Goal: Use online tool/utility: Utilize a website feature to perform a specific function

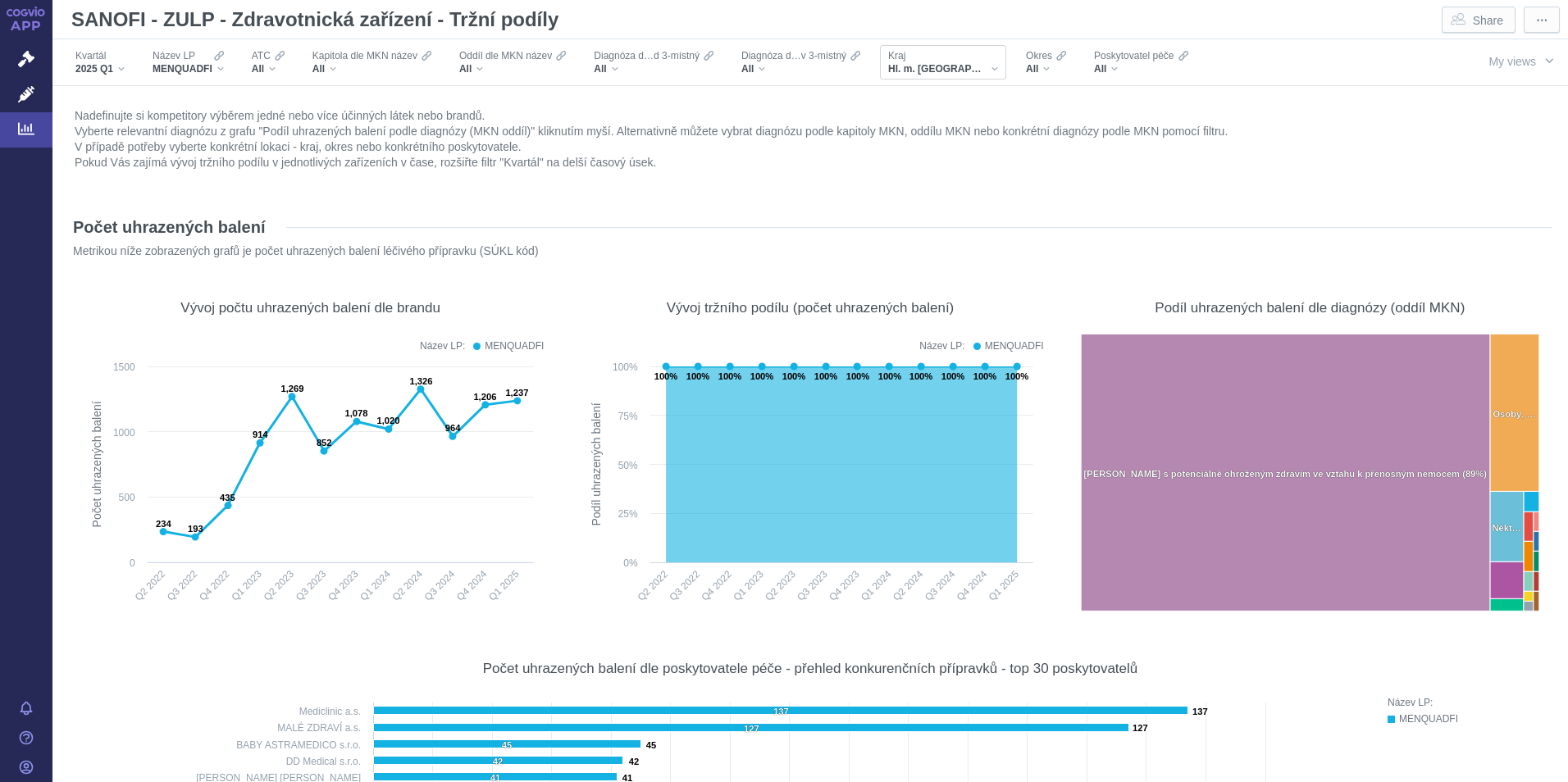
click at [953, 60] on div "Kraj" at bounding box center [943, 56] width 110 height 13
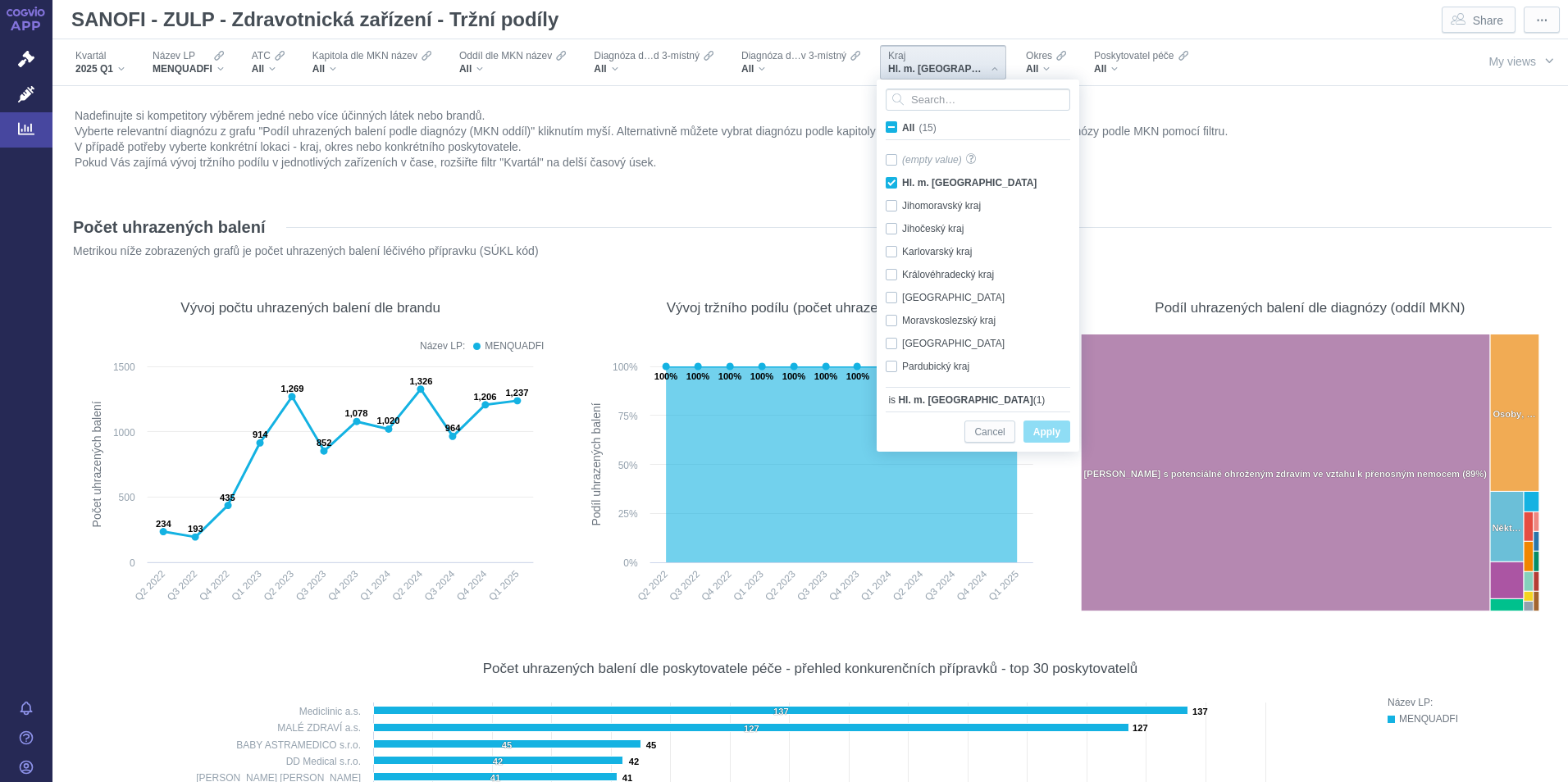
click at [902, 129] on span "All (15)" at bounding box center [918, 128] width 34 height 11
click at [902, 129] on input "All (15)" at bounding box center [907, 124] width 11 height 11
checkbox input "true"
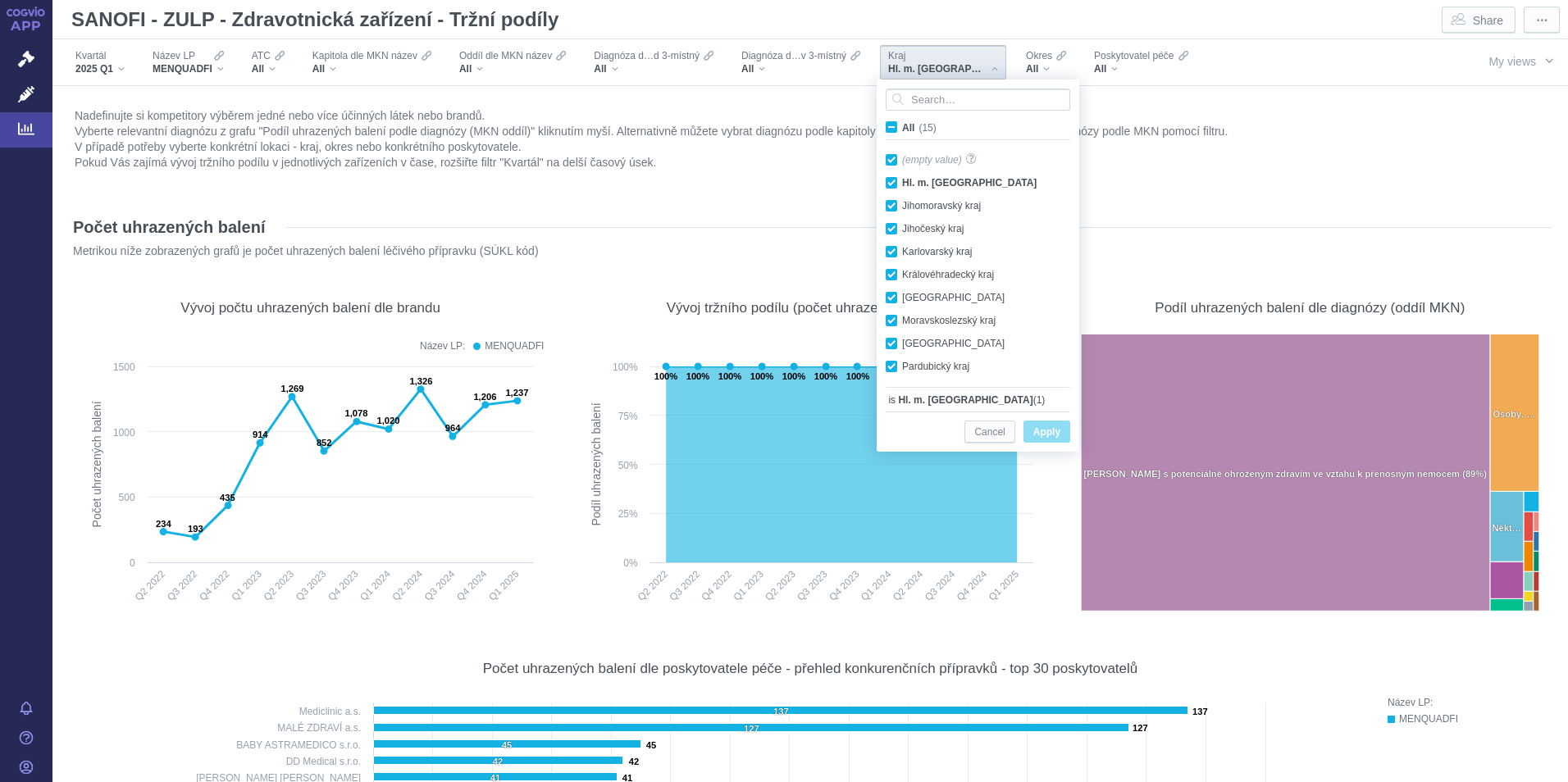
checkbox input "true"
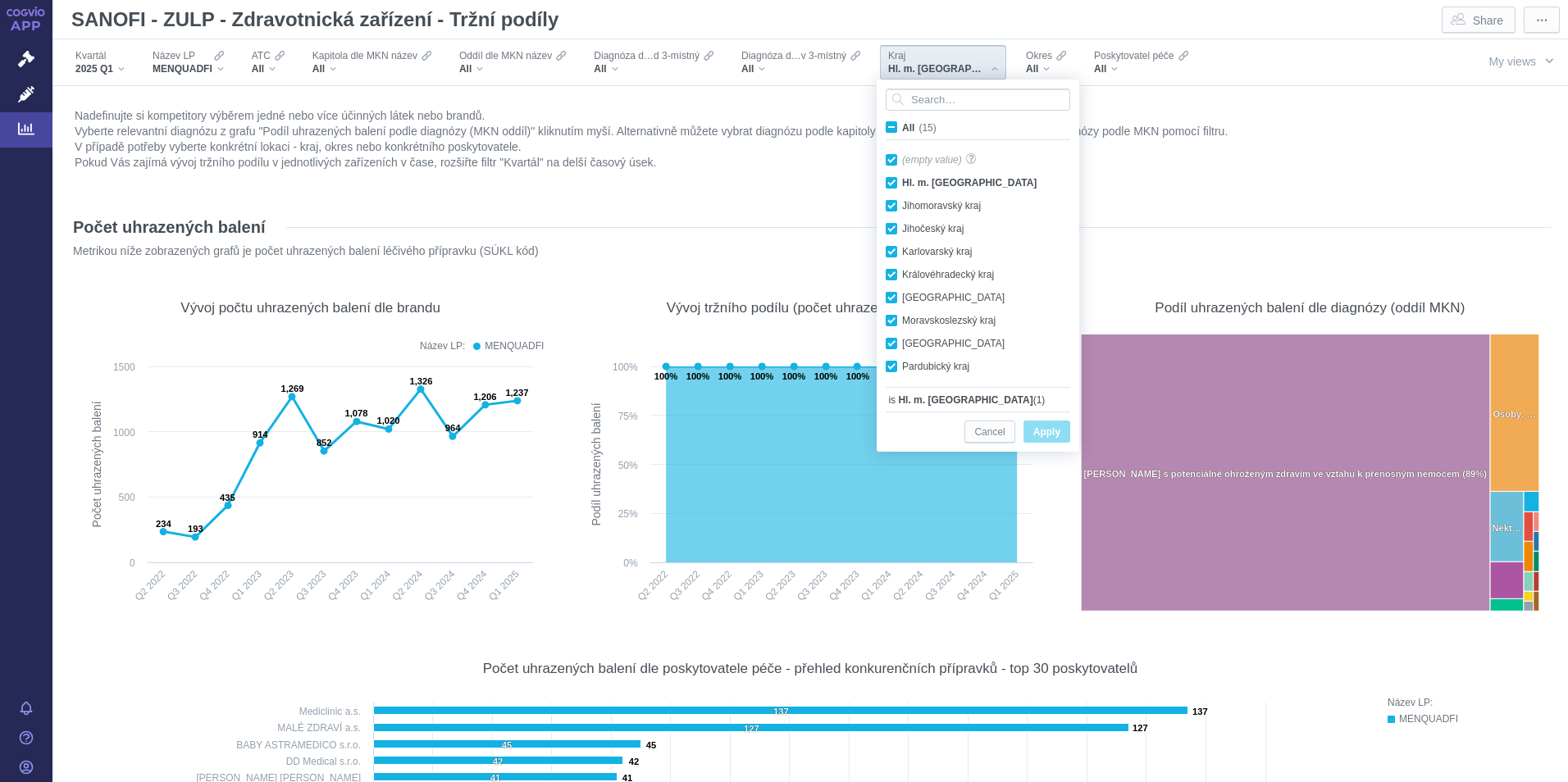
checkbox input "true"
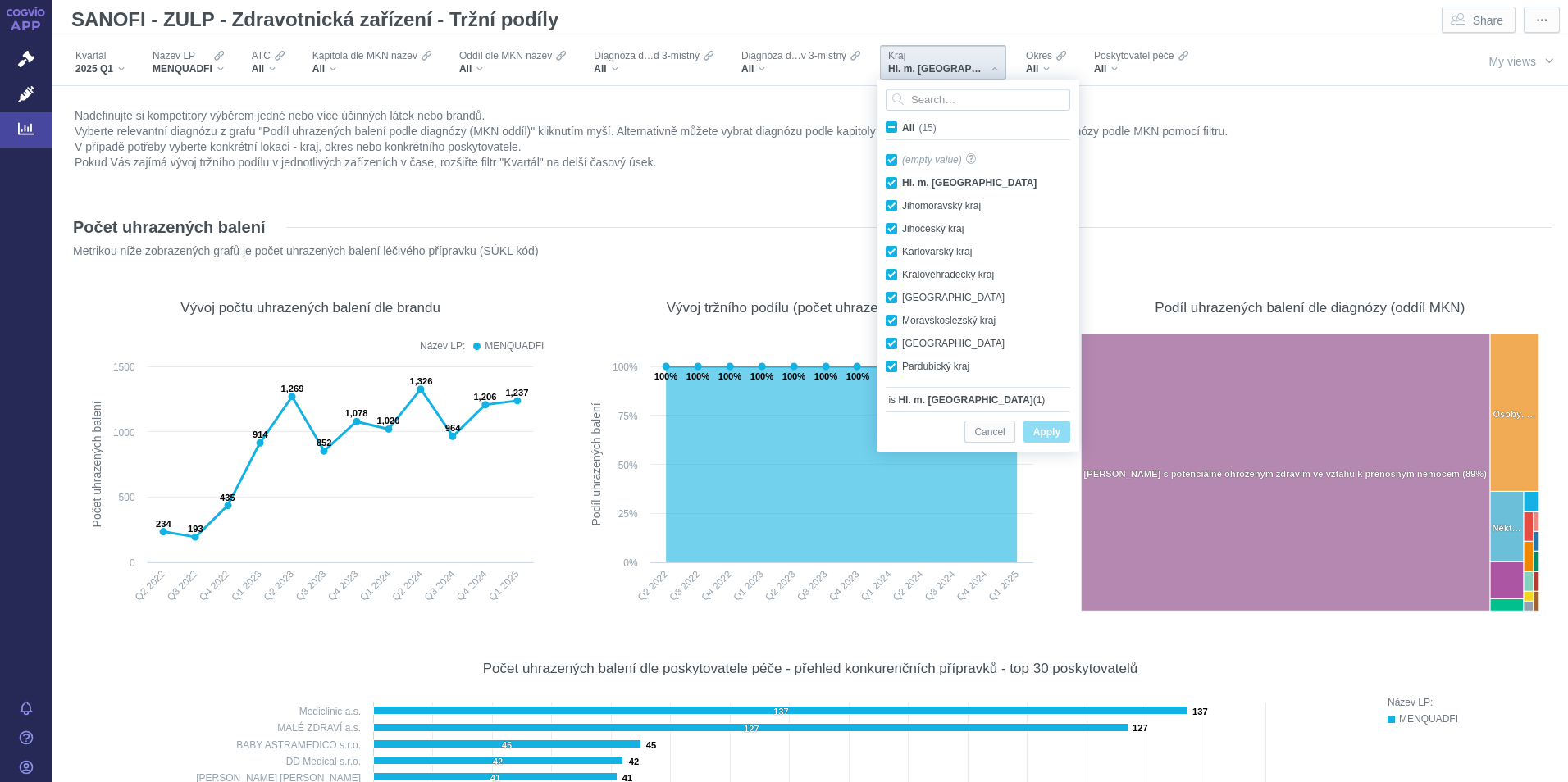
checkbox input "true"
click at [1052, 439] on span "Apply" at bounding box center [1046, 432] width 27 height 20
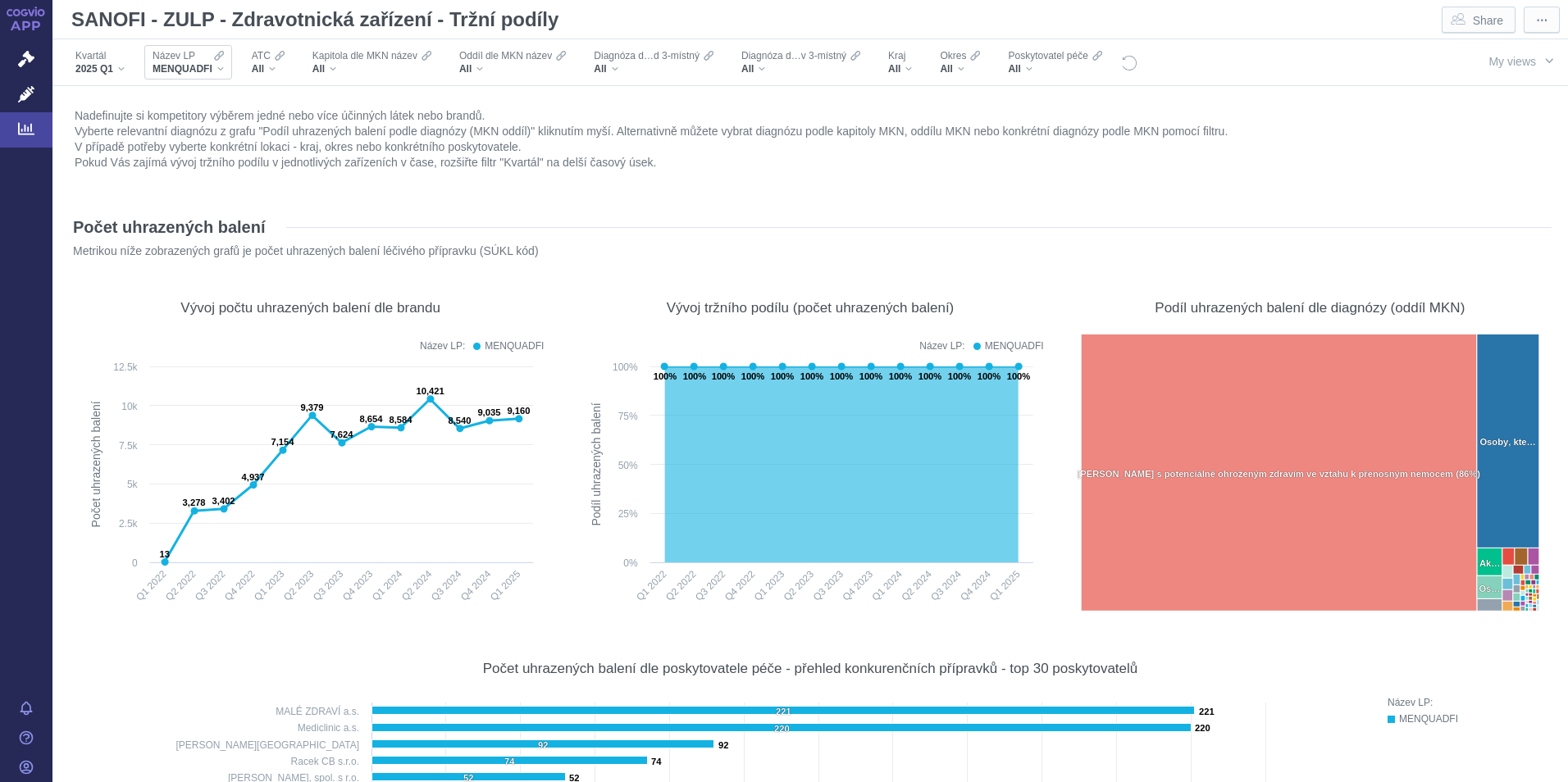
click at [188, 66] on span "MENQUADFI" at bounding box center [182, 69] width 60 height 13
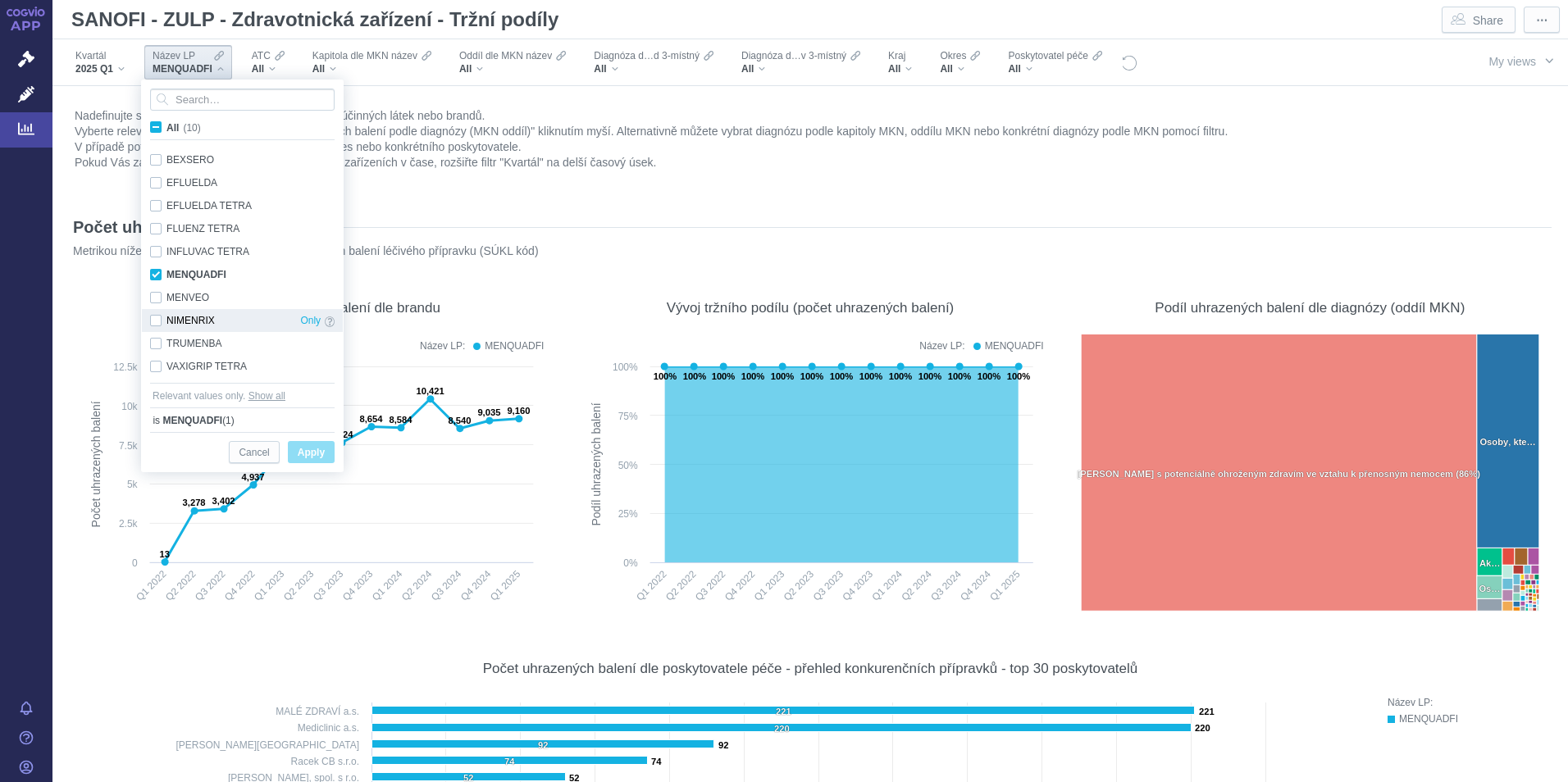
click at [153, 323] on div "NIMENRIX Only" at bounding box center [242, 320] width 201 height 23
checkbox input "true"
click at [318, 452] on span "Apply" at bounding box center [311, 453] width 27 height 20
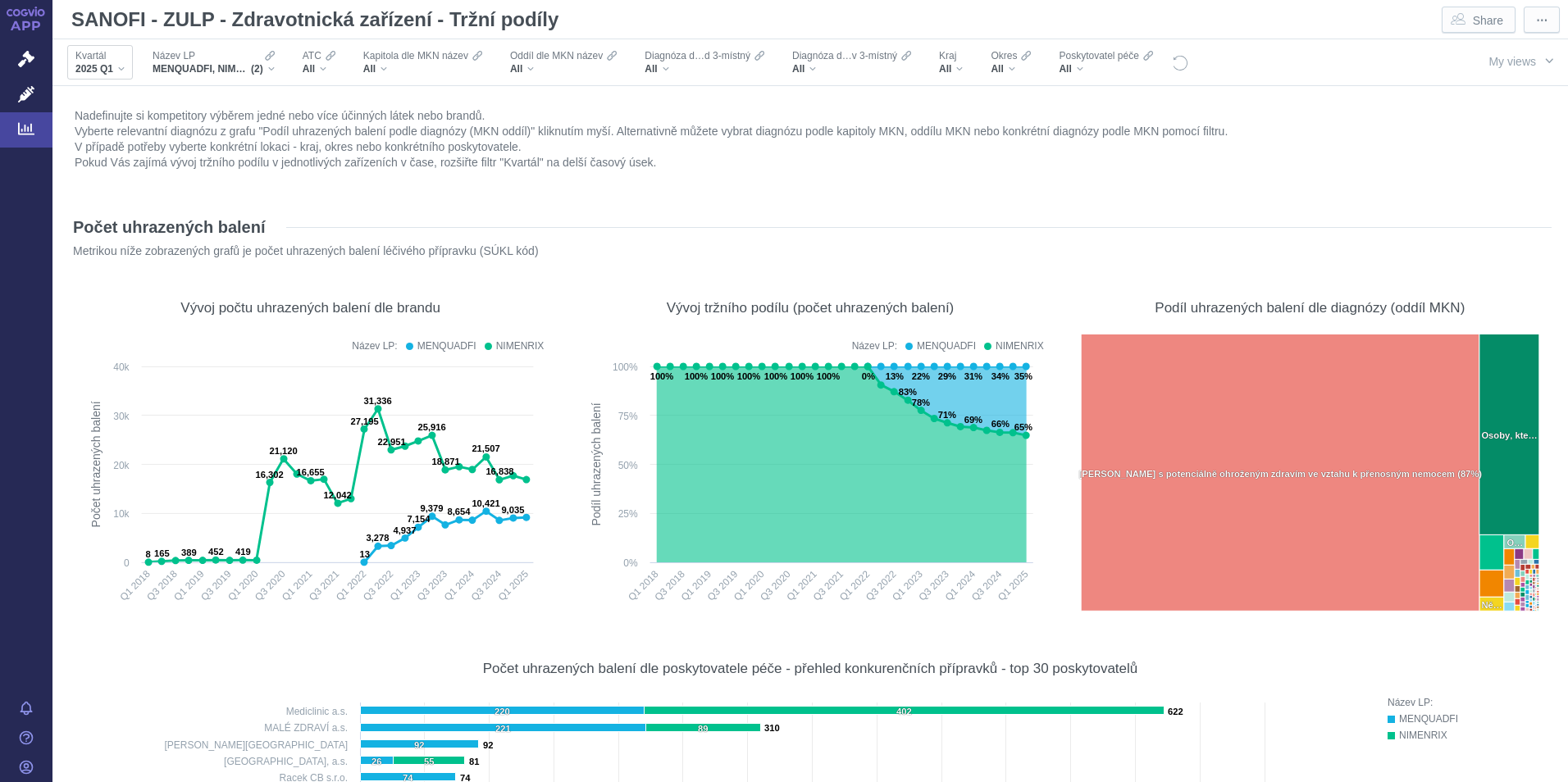
click at [115, 72] on div "2025 Q1" at bounding box center [100, 69] width 50 height 13
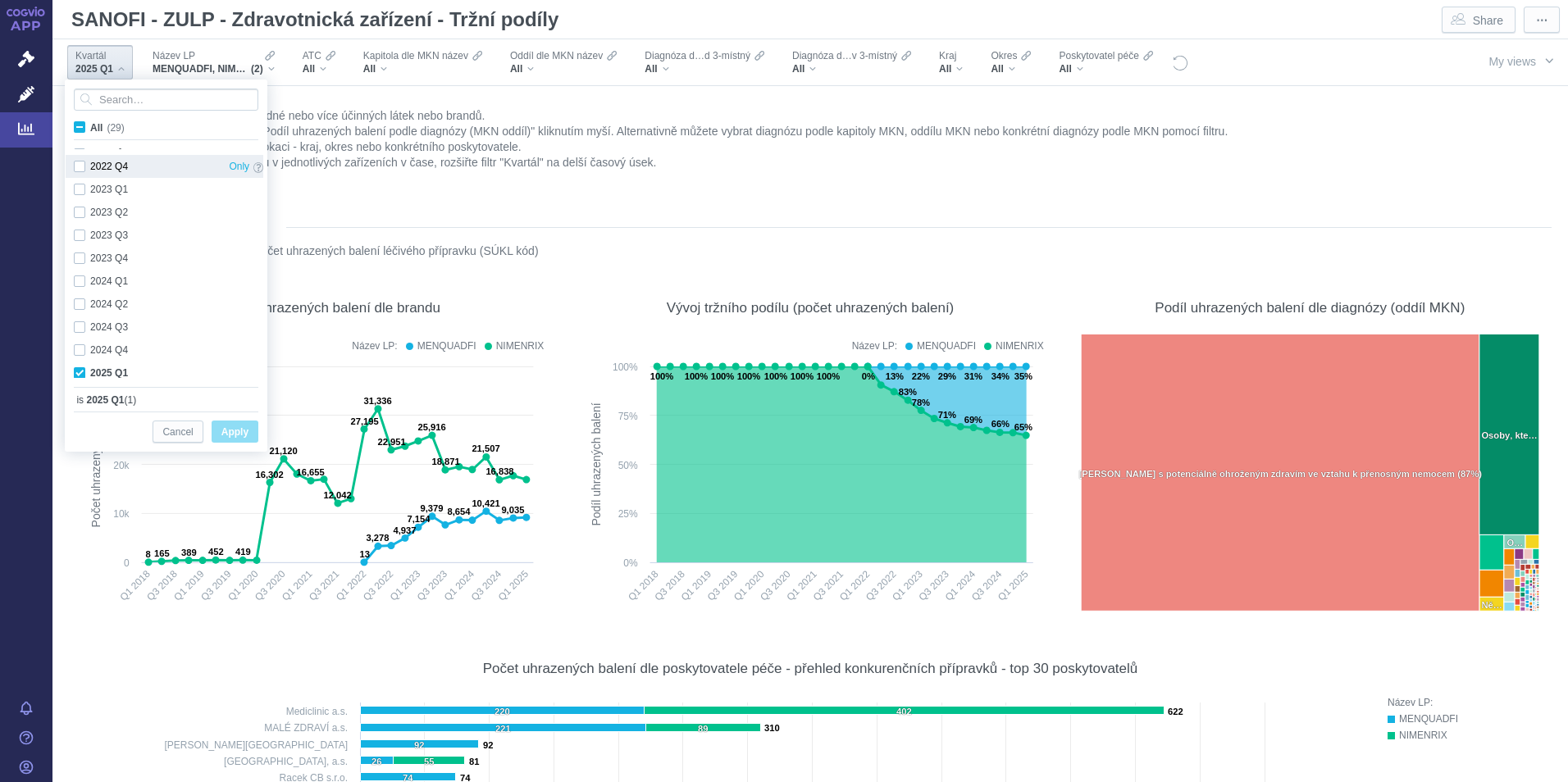
scroll to position [436, 0]
click at [235, 66] on span "MENQUADFI, NIMENRIX" at bounding box center [201, 69] width 98 height 13
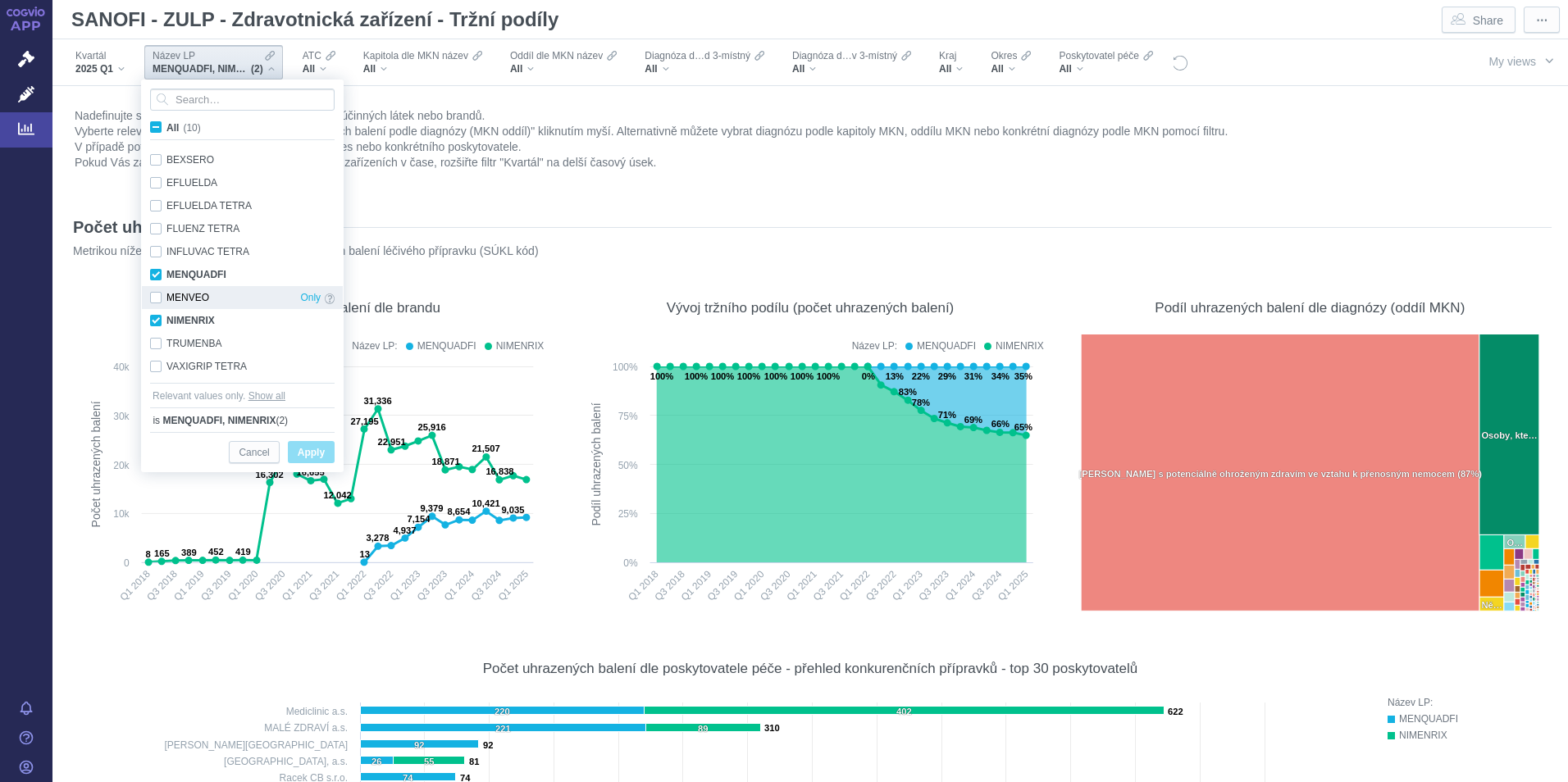
click at [154, 298] on div "MENVEO Only" at bounding box center [242, 297] width 201 height 23
checkbox input "true"
drag, startPoint x: 294, startPoint y: 449, endPoint x: 654, endPoint y: 311, distance: 385.5
click at [297, 448] on button "Apply" at bounding box center [311, 452] width 47 height 22
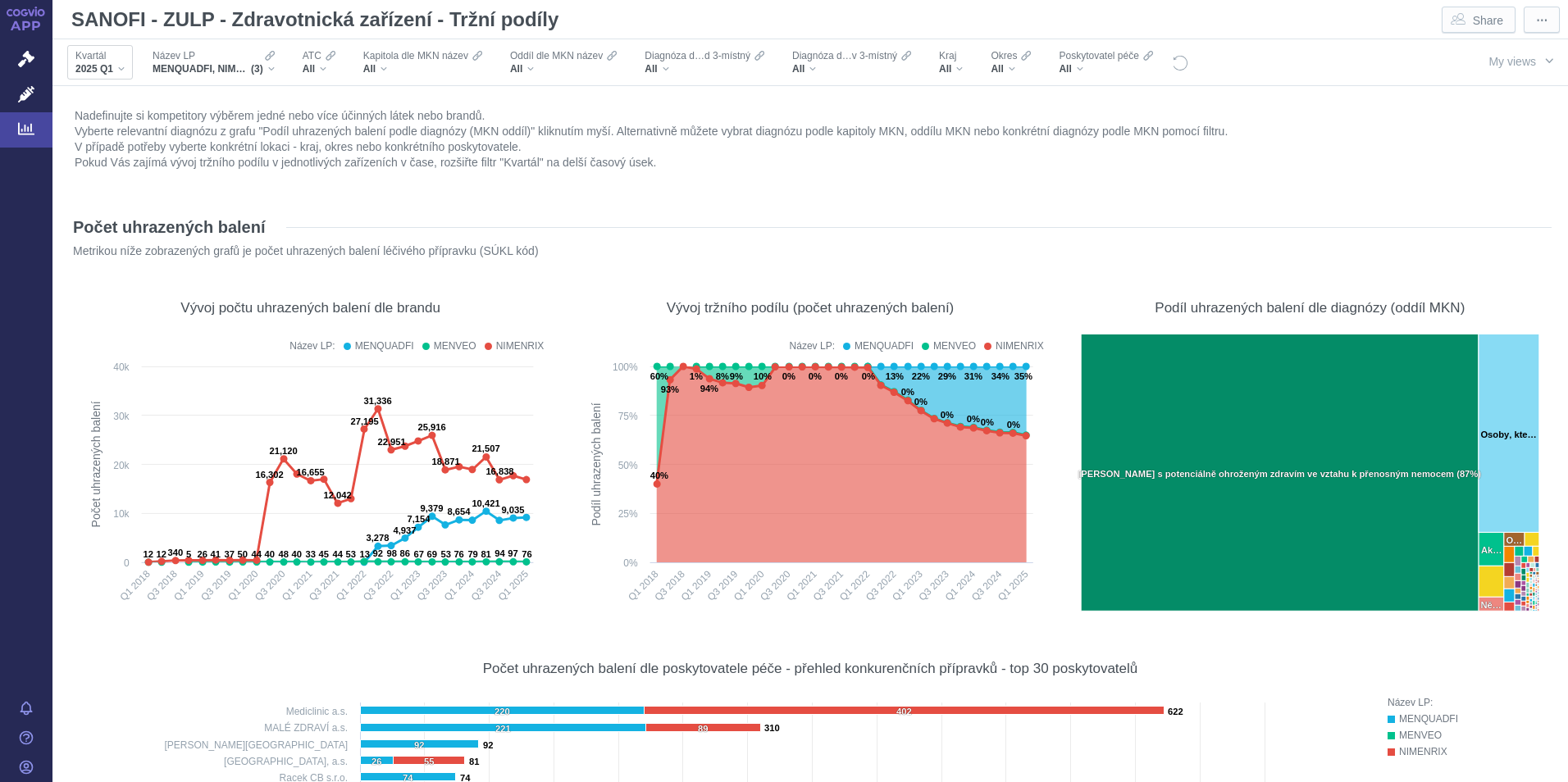
click at [122, 73] on div "2025 Q1" at bounding box center [100, 69] width 50 height 13
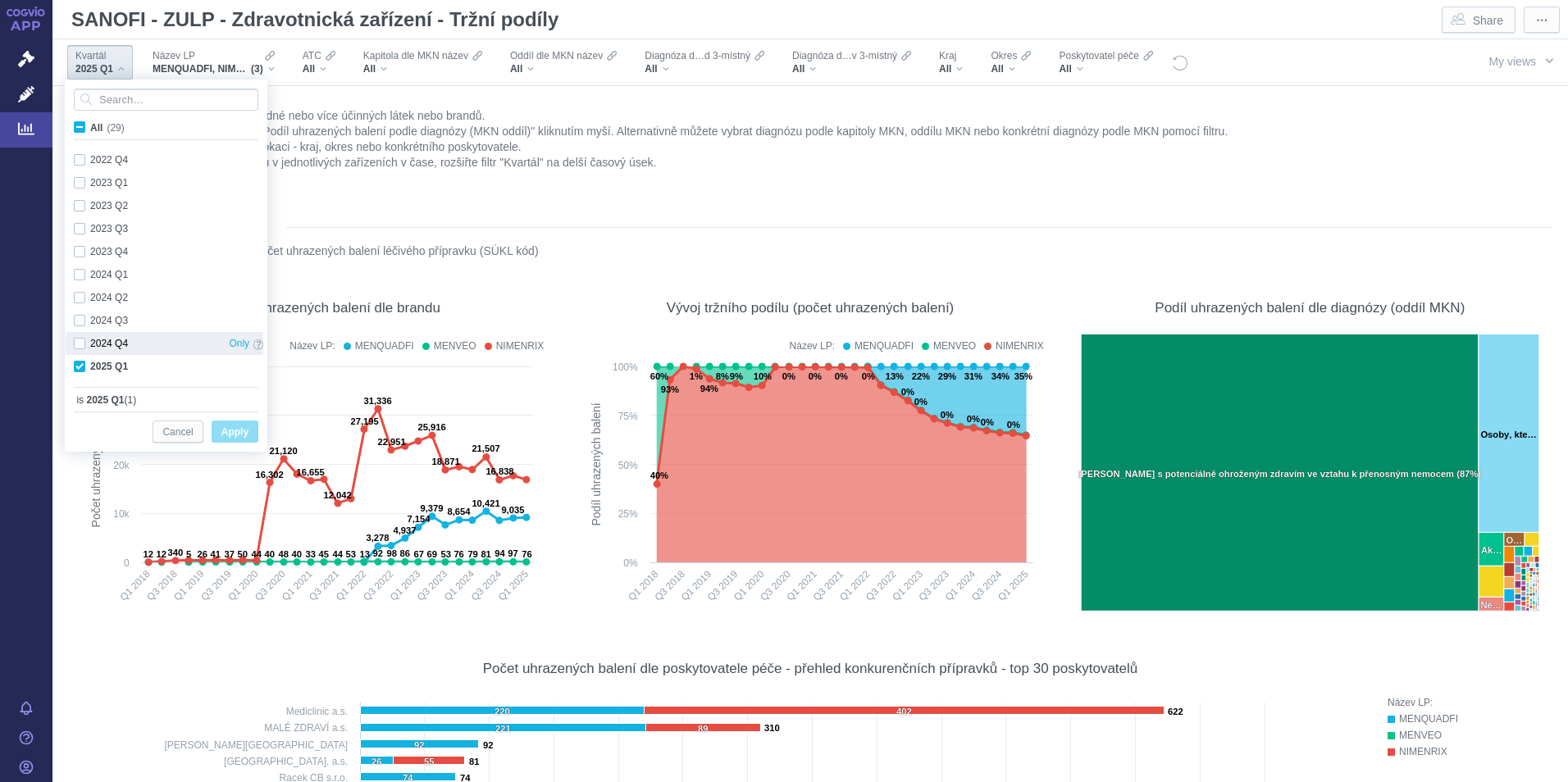
click at [76, 346] on div "2024 Q4 Only" at bounding box center [168, 343] width 206 height 23
checkbox input "true"
click at [79, 362] on div "2025 Q1 Only" at bounding box center [168, 366] width 206 height 23
checkbox input "false"
click at [240, 427] on span "Apply" at bounding box center [234, 432] width 27 height 20
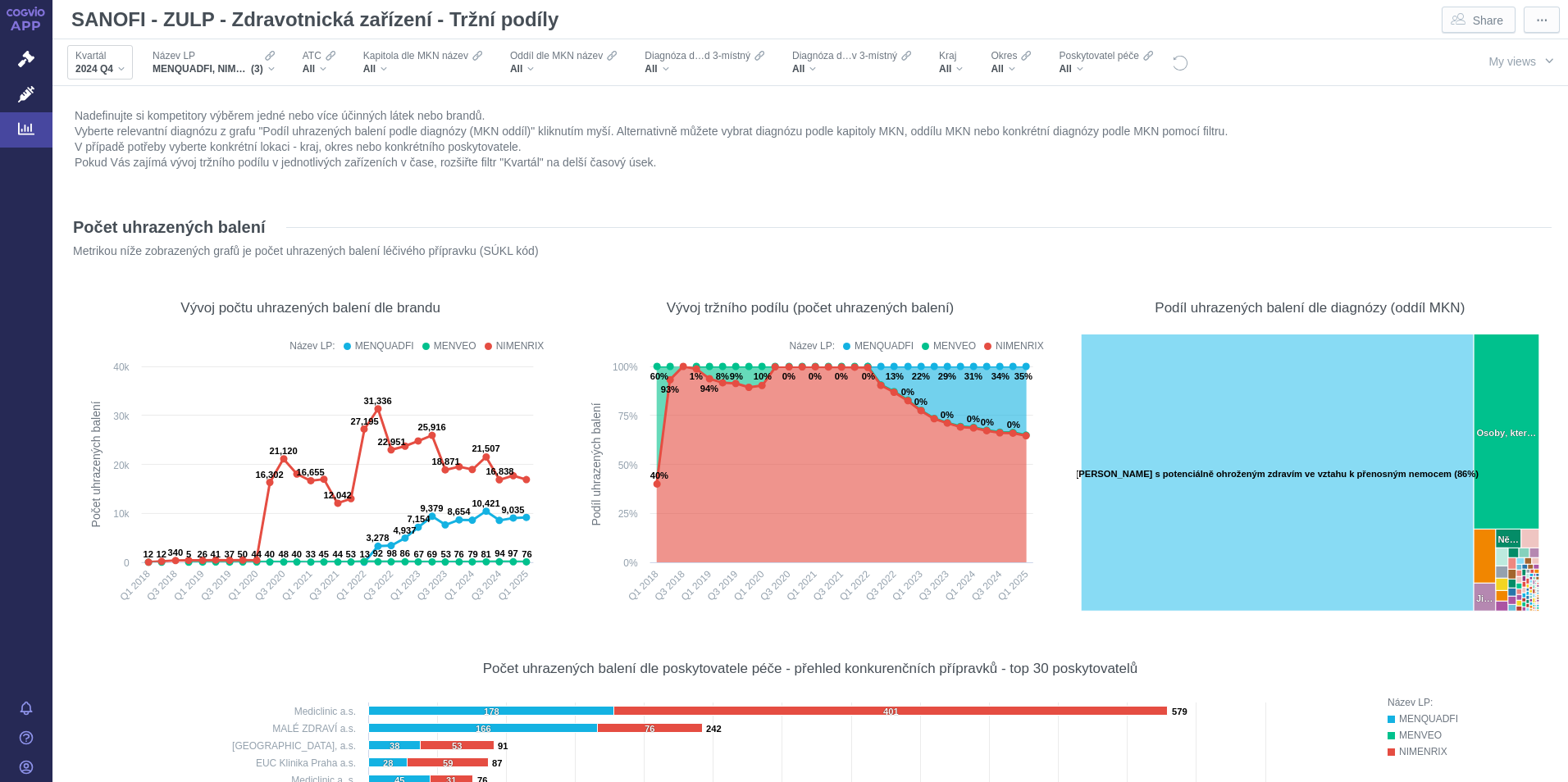
click at [122, 71] on div "2024 Q4" at bounding box center [100, 69] width 50 height 13
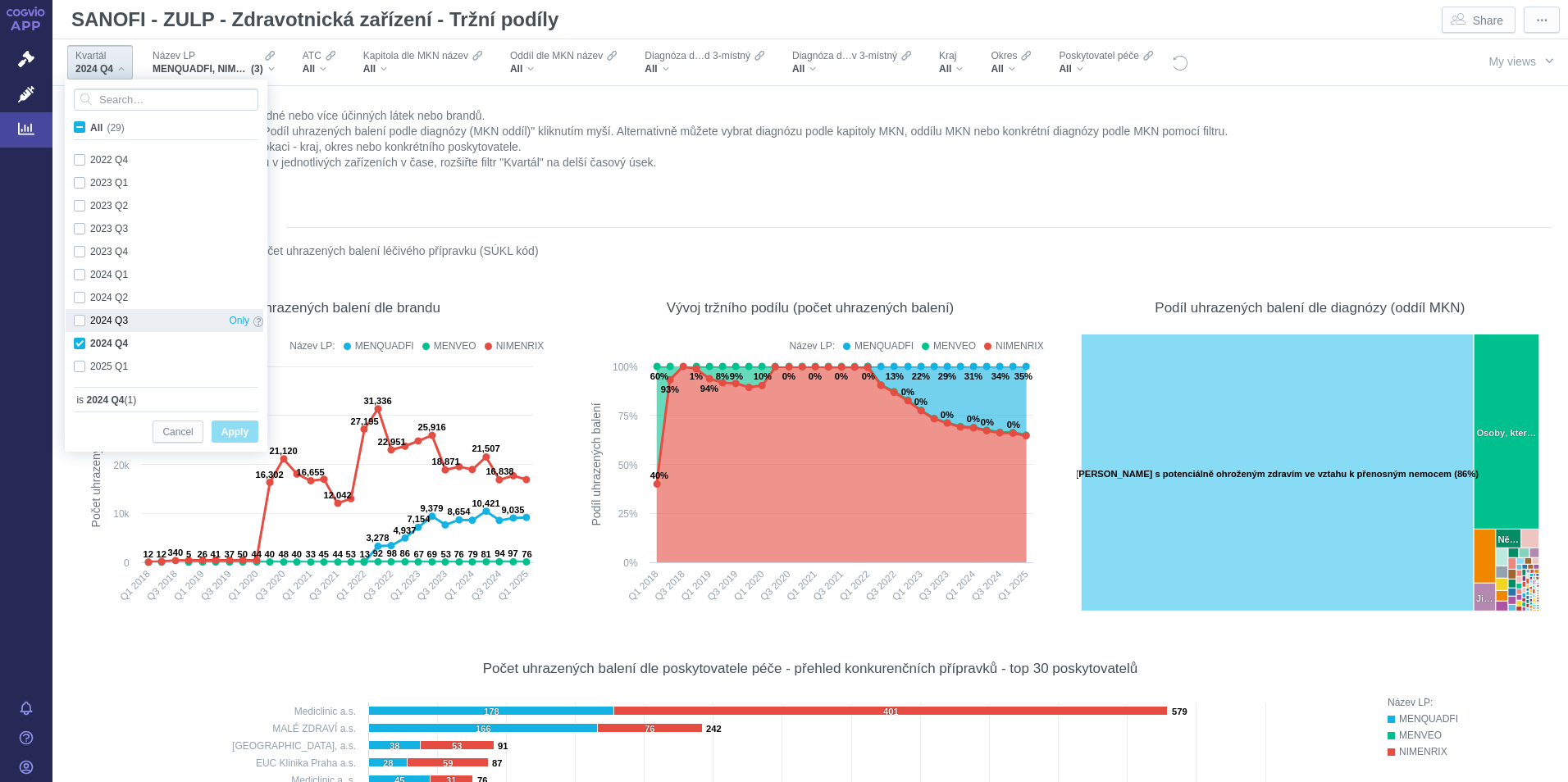
click at [80, 319] on div "2024 Q3 Only" at bounding box center [168, 320] width 206 height 23
checkbox input "true"
click at [78, 344] on div "2024 Q4 Only" at bounding box center [168, 343] width 206 height 23
checkbox input "false"
click at [232, 430] on span "Apply" at bounding box center [234, 432] width 27 height 20
